Goal: Information Seeking & Learning: Learn about a topic

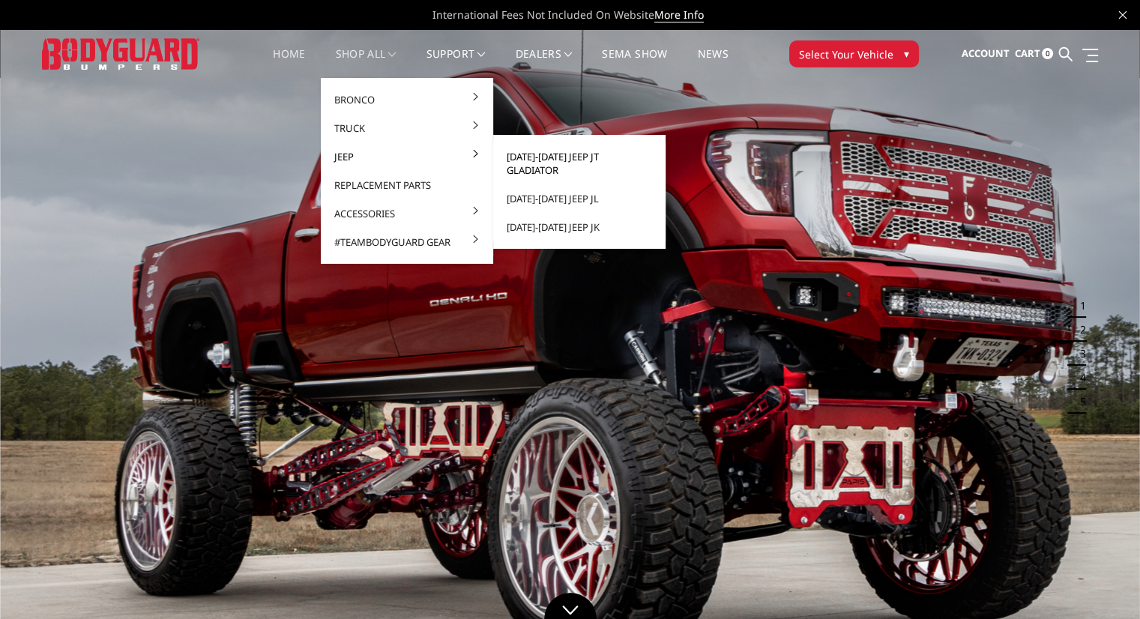
click at [570, 156] on link "[DATE]-[DATE] Jeep JT Gladiator" at bounding box center [579, 163] width 160 height 42
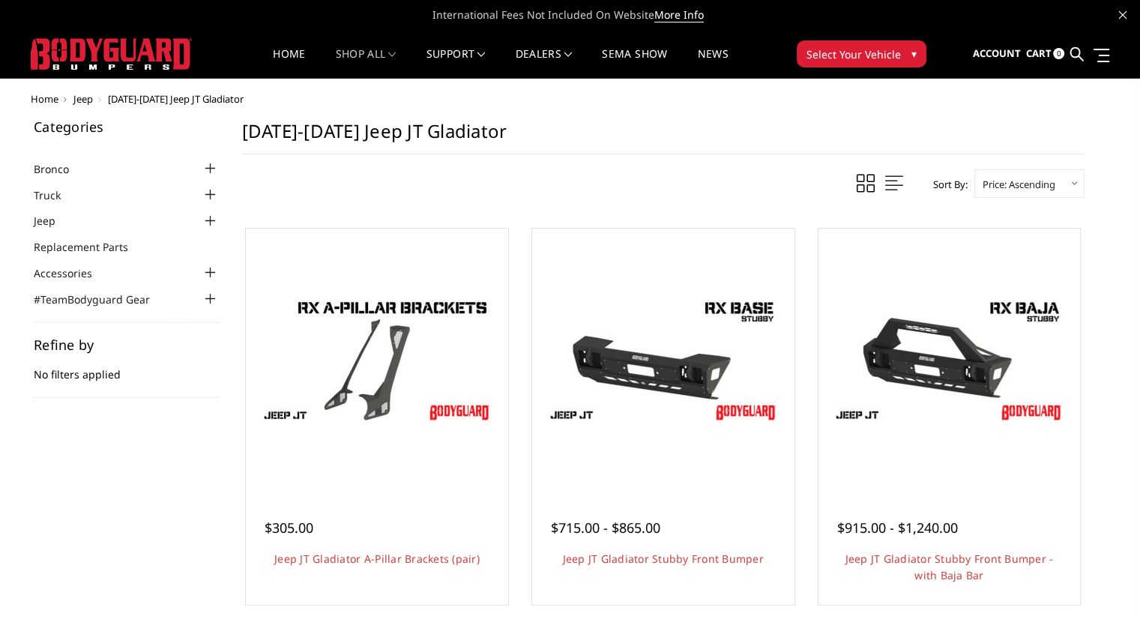
click at [215, 220] on div at bounding box center [211, 221] width 18 height 18
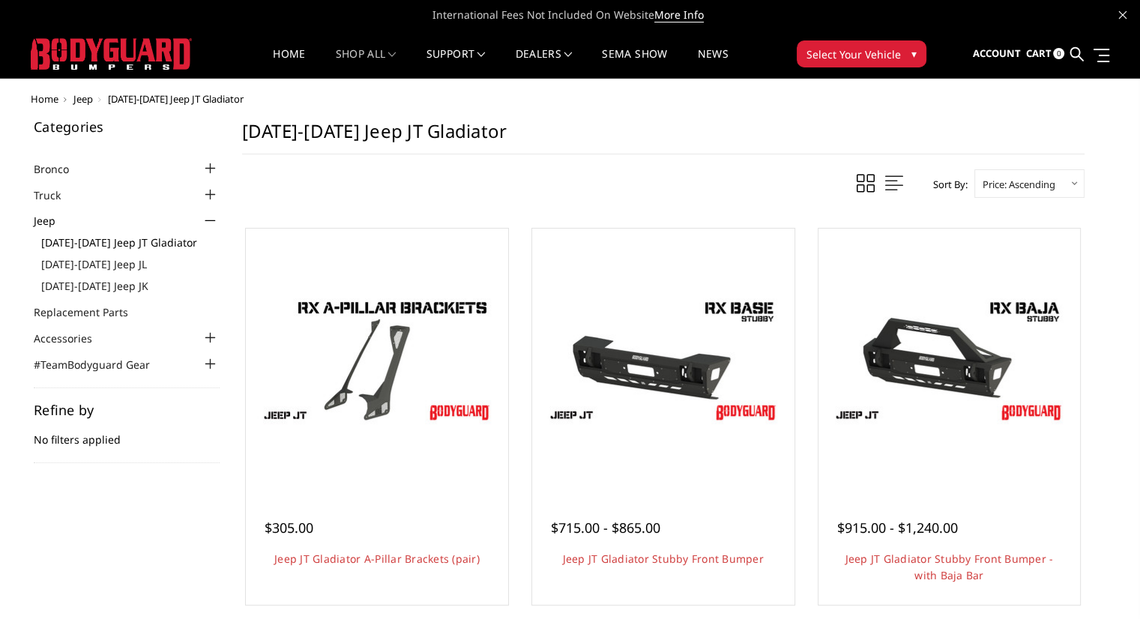
click at [129, 240] on link "[DATE]-[DATE] Jeep JT Gladiator" at bounding box center [130, 243] width 178 height 16
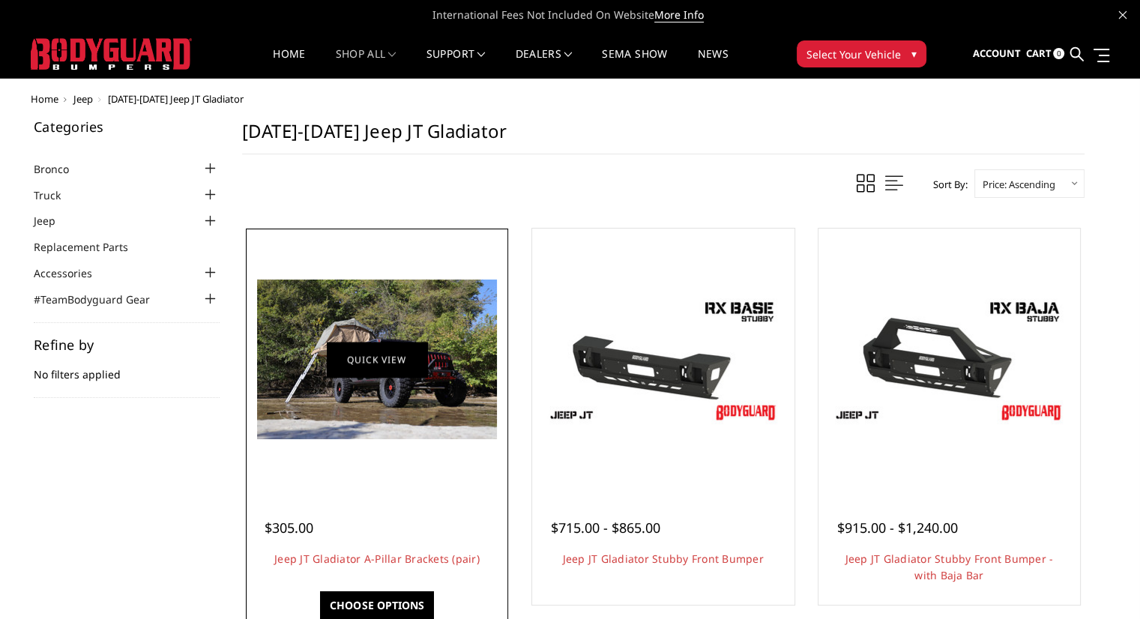
click at [388, 354] on link "Quick view" at bounding box center [377, 359] width 100 height 35
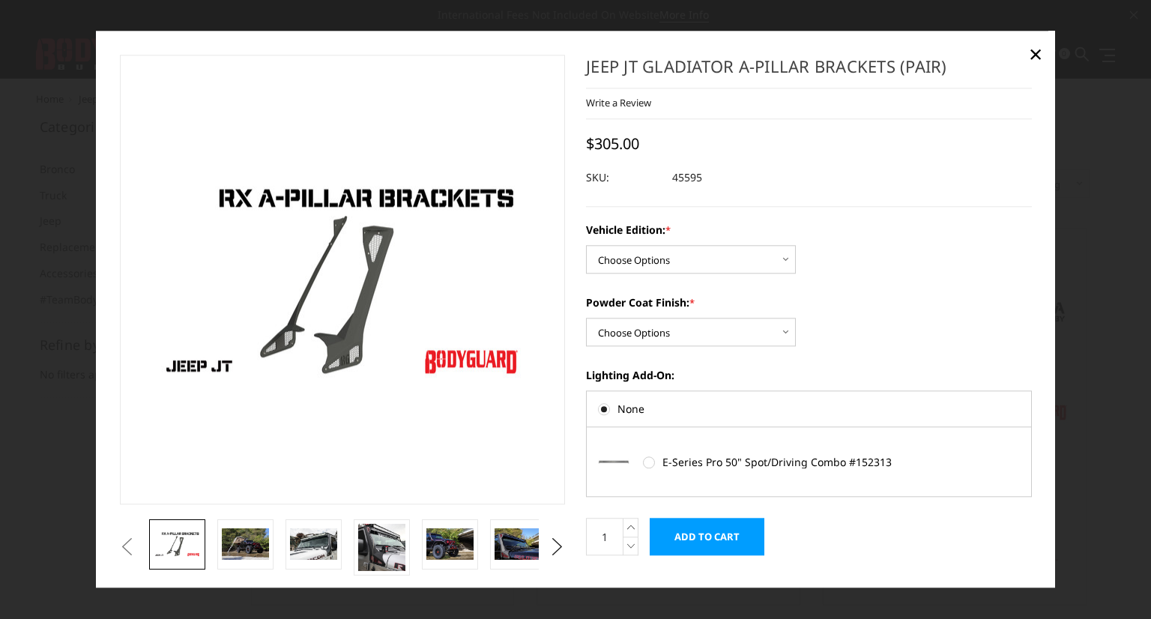
click at [351, 325] on img at bounding box center [326, 271] width 959 height 540
click at [731, 261] on select "Choose Options Standard Jeep Jeep 392 or Mojave Edition" at bounding box center [691, 260] width 210 height 28
select select "4124"
click at [586, 246] on select "Choose Options Standard Jeep Jeep 392 or Mojave Edition" at bounding box center [691, 260] width 210 height 28
click at [748, 333] on select "Choose Options Bare Metal Texture Black Powder Coat" at bounding box center [691, 333] width 210 height 28
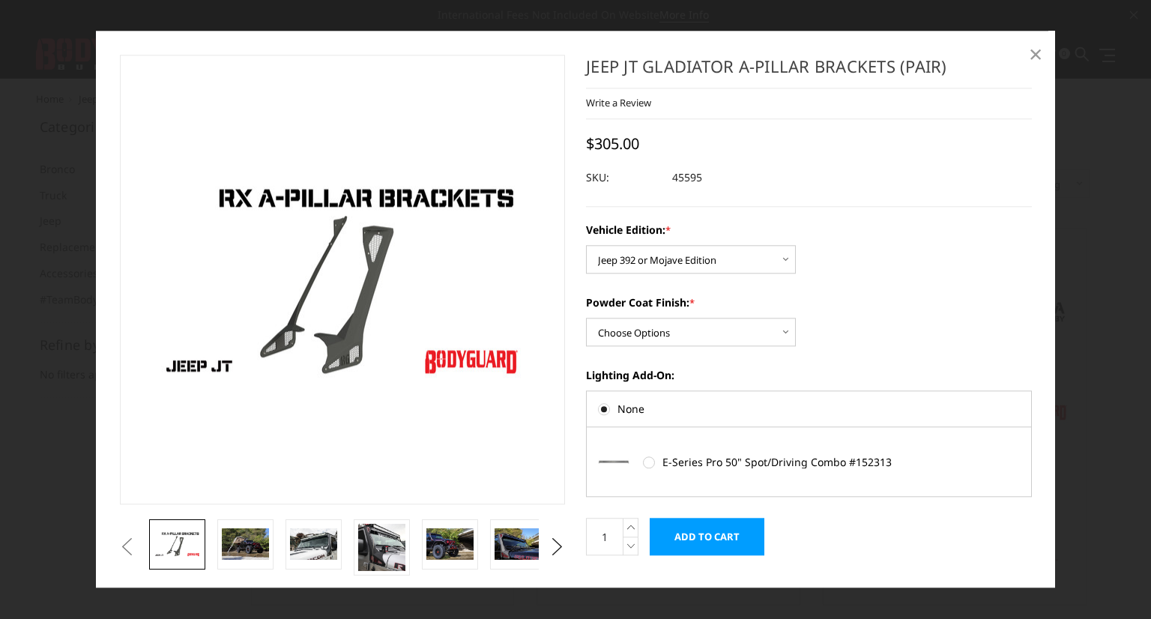
click at [1037, 54] on span "×" at bounding box center [1035, 53] width 13 height 32
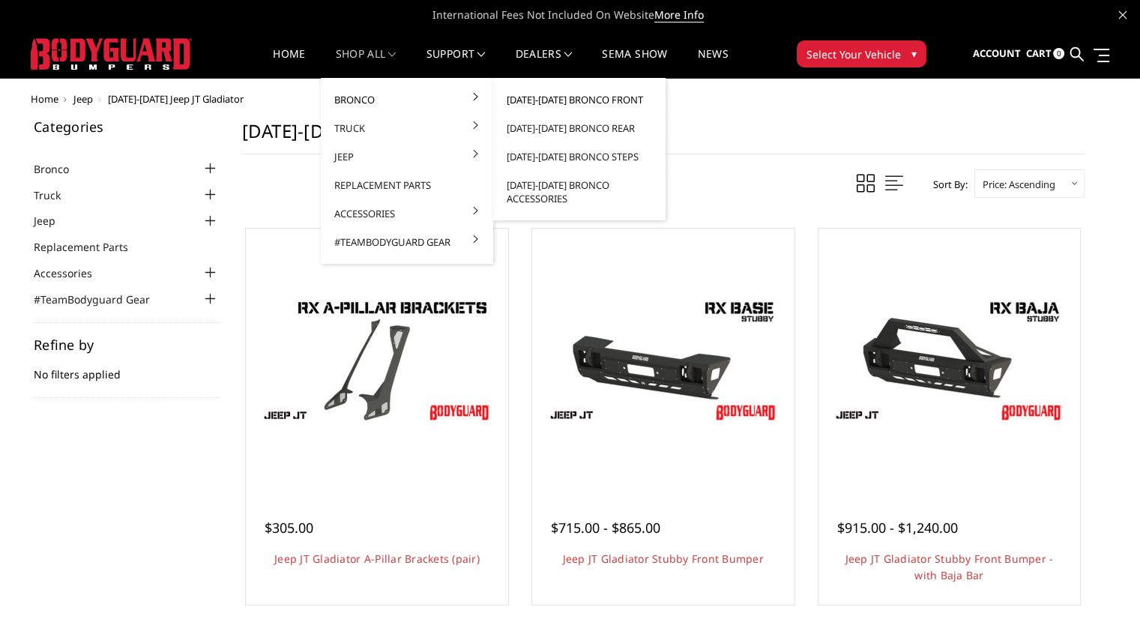
click at [603, 97] on link "[DATE]-[DATE] Bronco Front" at bounding box center [579, 99] width 160 height 28
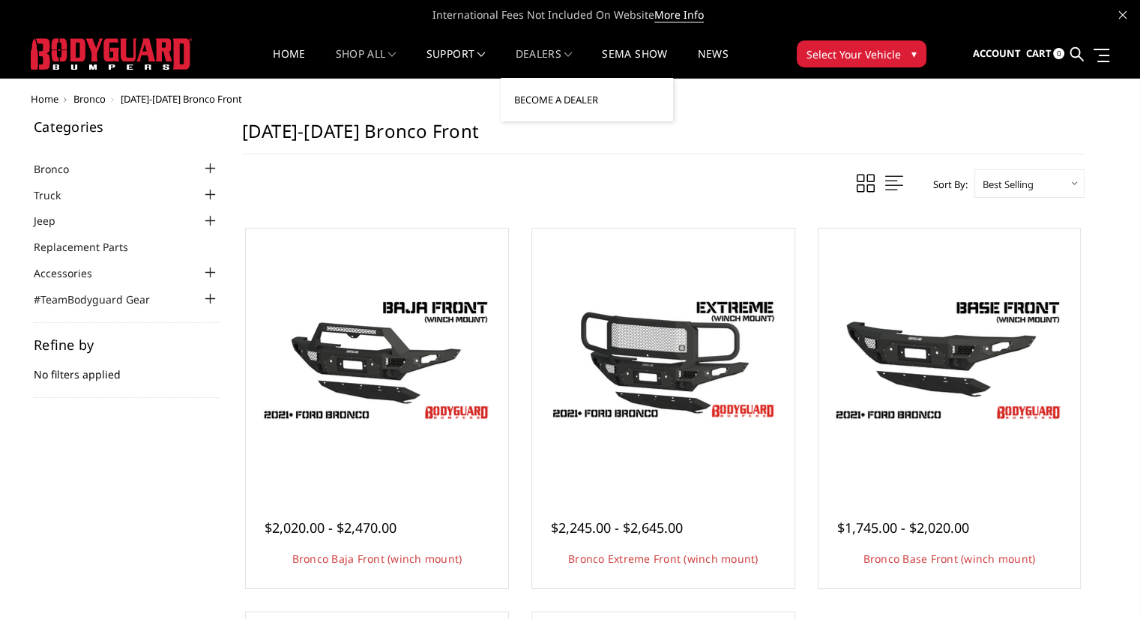
click at [568, 97] on link "Become a Dealer" at bounding box center [587, 99] width 160 height 28
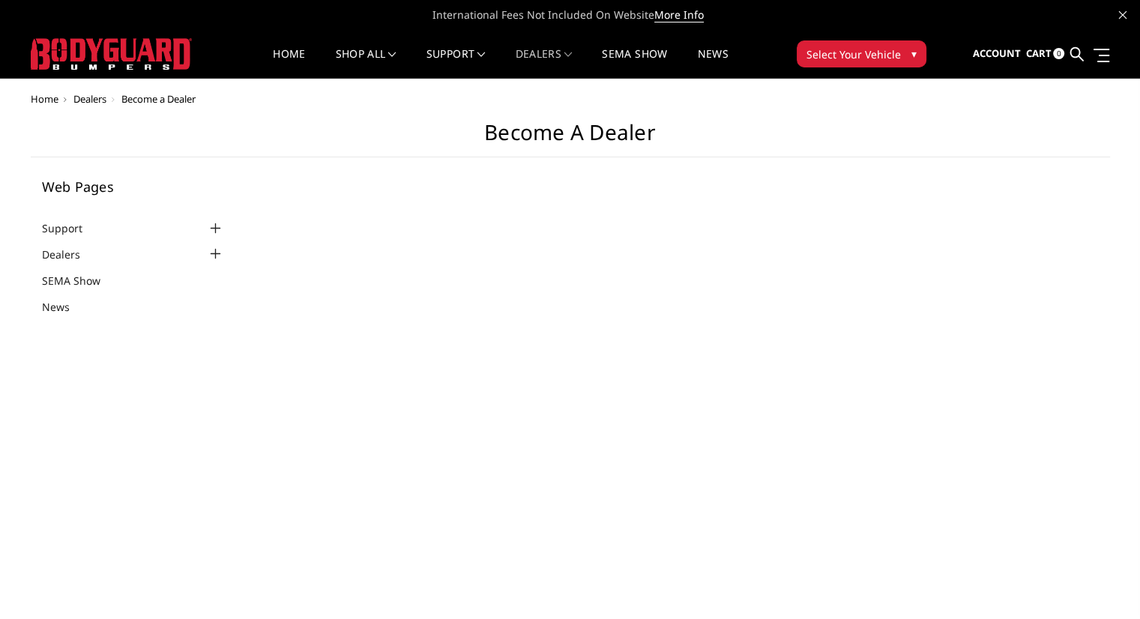
select select "US"
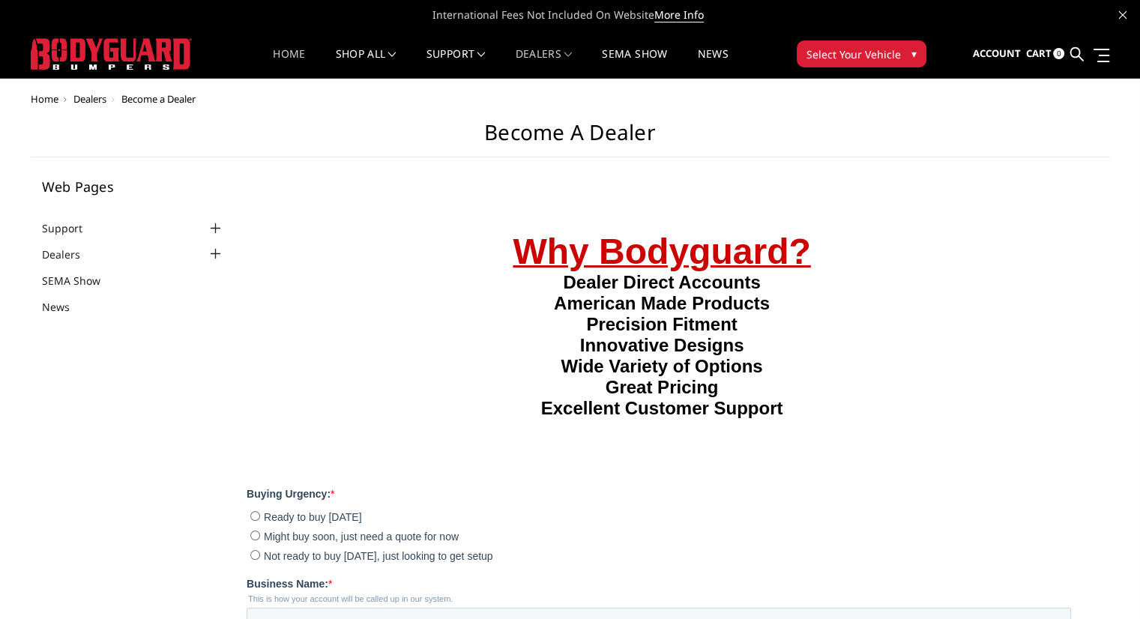
click at [292, 53] on link "Home" at bounding box center [289, 63] width 32 height 29
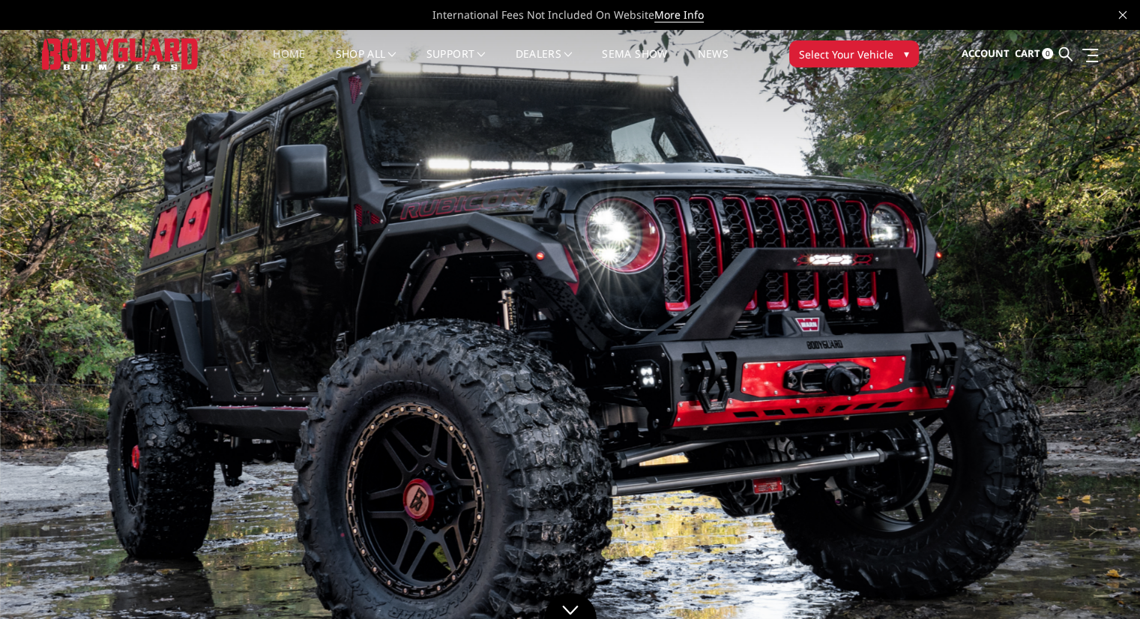
click at [862, 54] on span "Select Your Vehicle" at bounding box center [846, 54] width 94 height 16
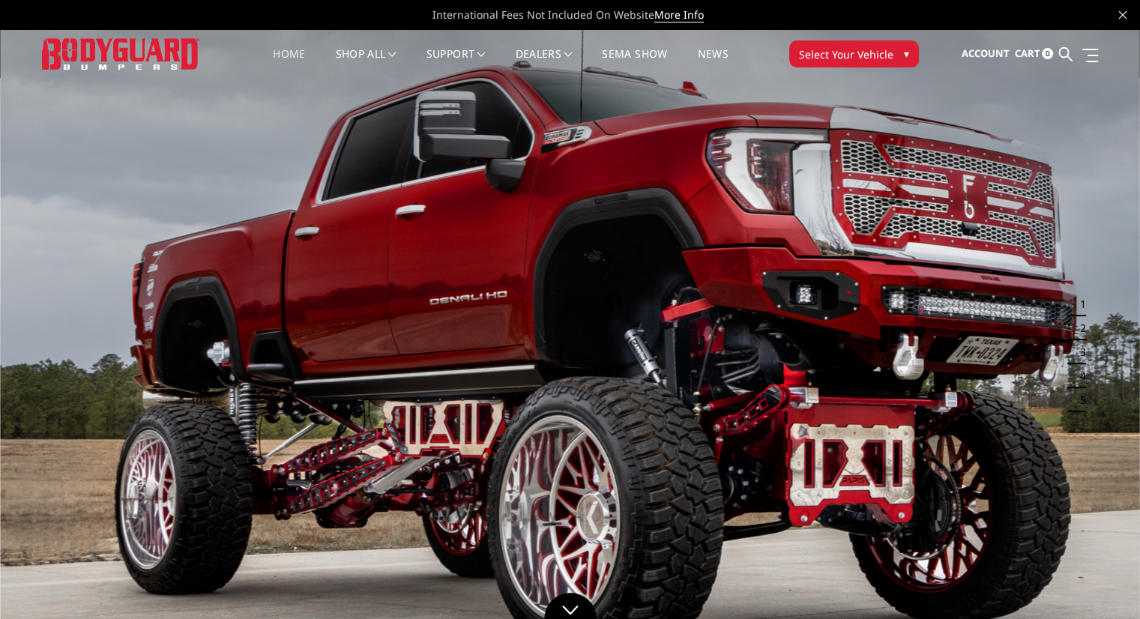
click at [290, 50] on link "Home" at bounding box center [289, 63] width 32 height 29
